Goal: Task Accomplishment & Management: Use online tool/utility

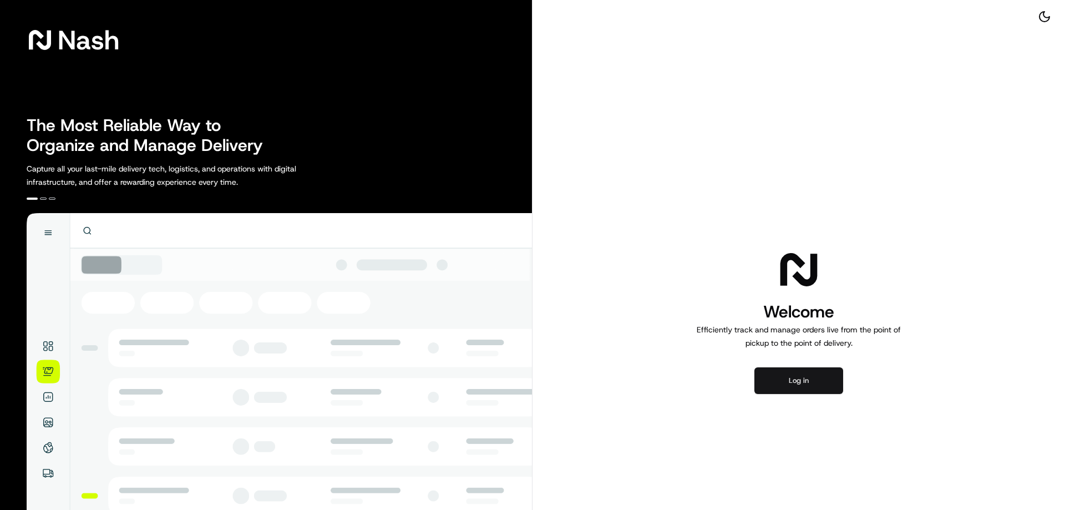
click at [814, 368] on button "Log in" at bounding box center [798, 380] width 89 height 27
